Goal: Task Accomplishment & Management: Use online tool/utility

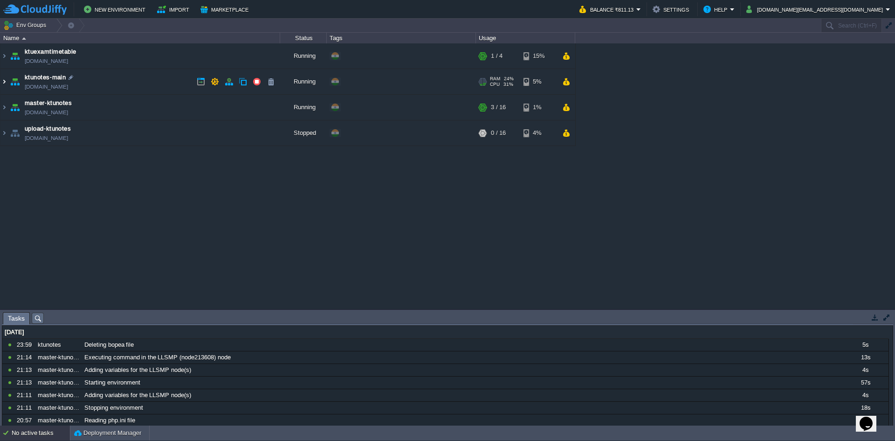
click at [4, 82] on img at bounding box center [3, 81] width 7 height 25
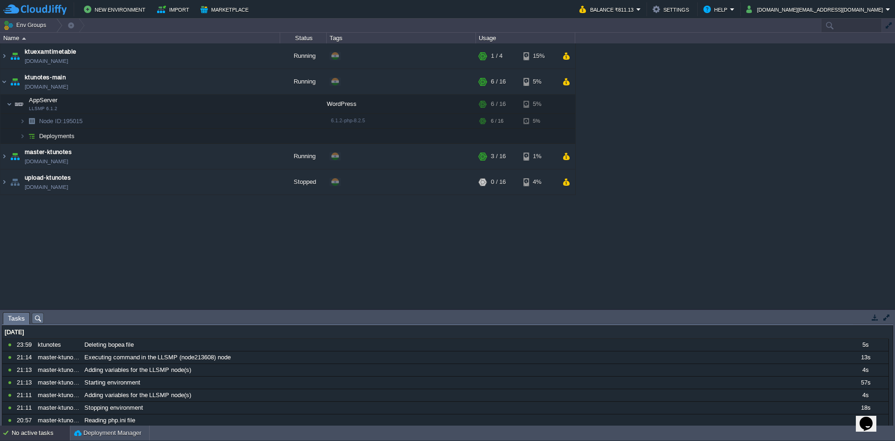
paste input "195015"
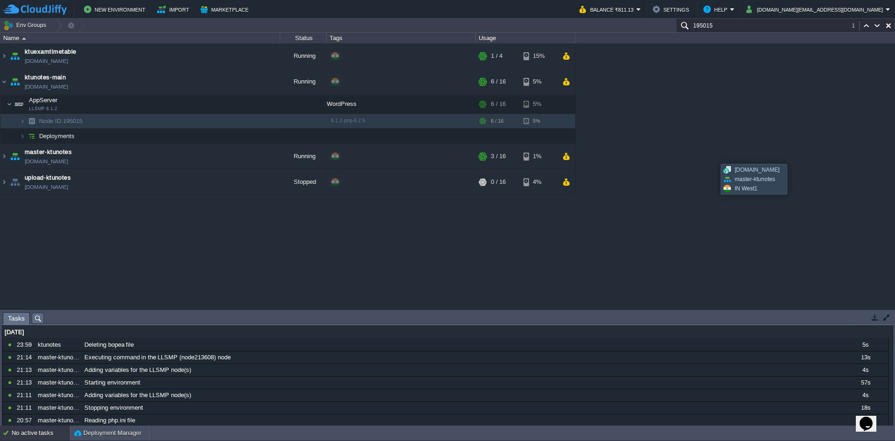
type input "195015"
click at [697, 257] on div "ktuexamtimetable ktuexamtimetable.cloudjiffy.net Running + Add to Env Group RAM…" at bounding box center [447, 176] width 895 height 266
click at [724, 30] on input "195015" at bounding box center [785, 26] width 219 height 14
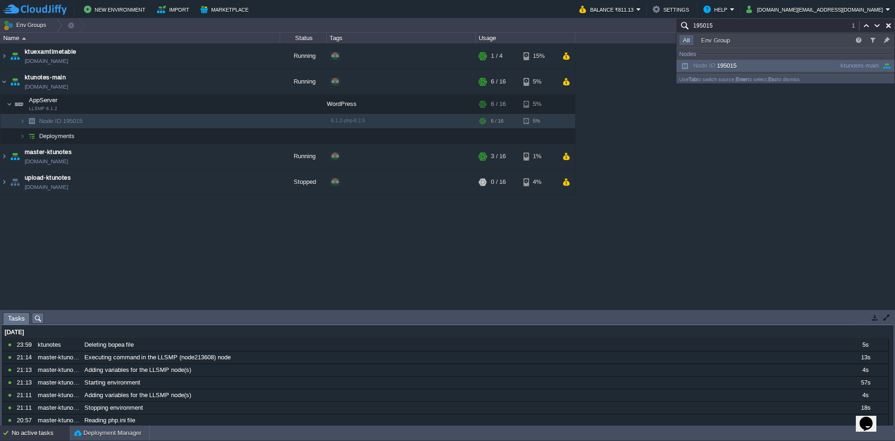
click at [723, 233] on div "ktuexamtimetable ktuexamtimetable.cloudjiffy.net Running + Add to Env Group RAM…" at bounding box center [447, 176] width 895 height 266
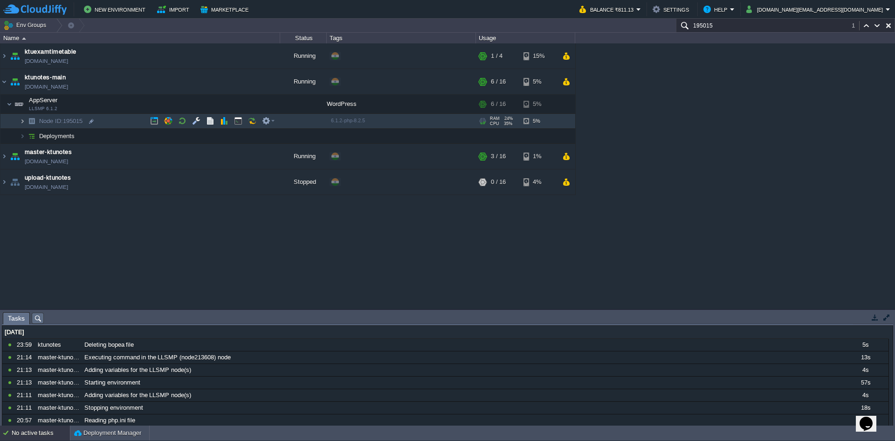
click at [24, 121] on img at bounding box center [23, 121] width 6 height 14
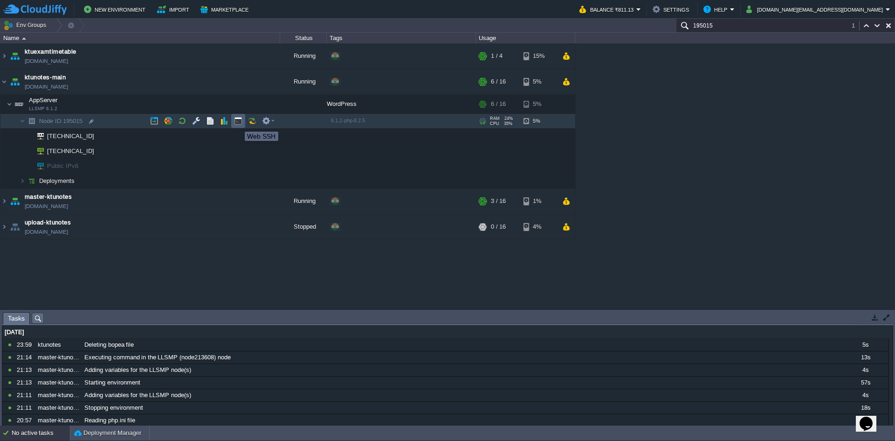
click at [238, 123] on button "button" at bounding box center [238, 121] width 8 height 8
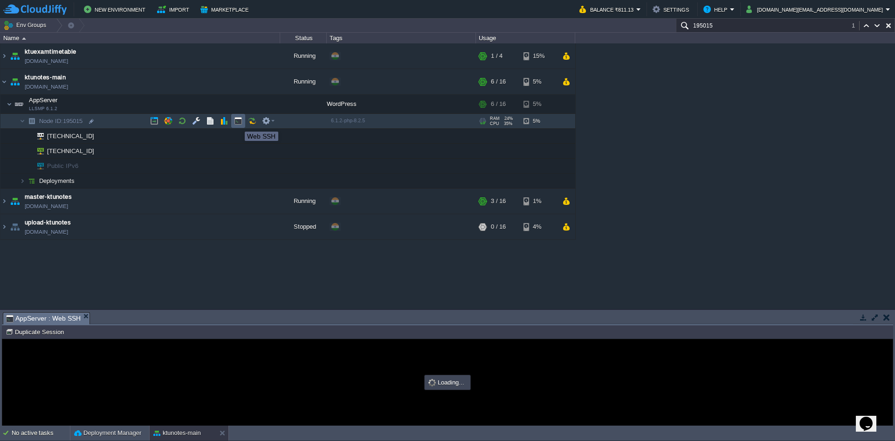
type input "#000000"
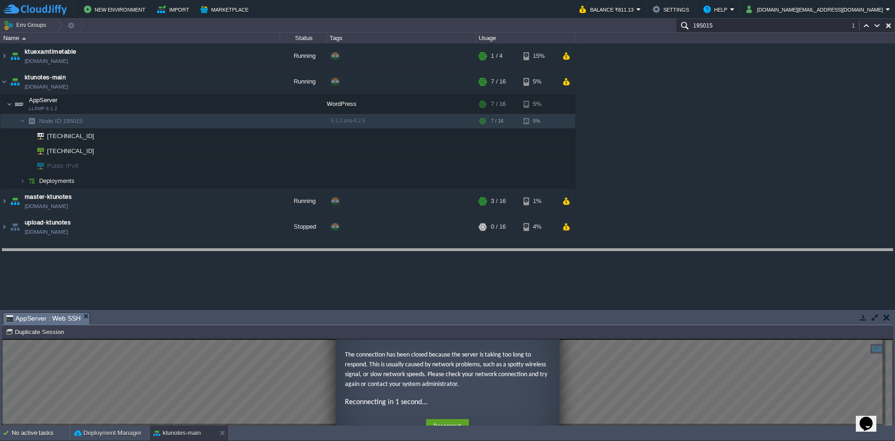
drag, startPoint x: 626, startPoint y: 312, endPoint x: 666, endPoint y: 248, distance: 75.8
click at [666, 248] on body "New Environment Import Marketplace Bonus ₹0.00 Upgrade Account Balance ₹811.13 …" at bounding box center [447, 220] width 895 height 441
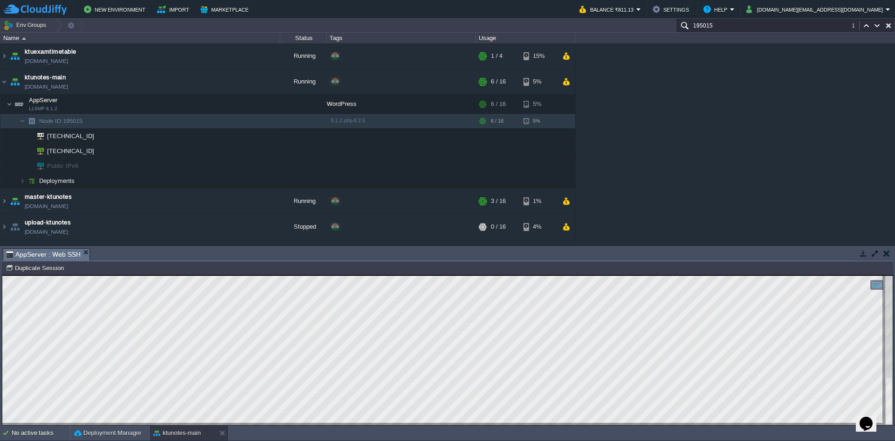
click at [889, 252] on button "button" at bounding box center [886, 253] width 7 height 8
